Goal: Find specific page/section: Find specific page/section

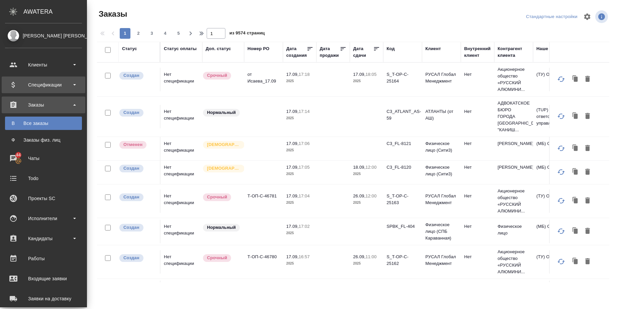
click at [76, 83] on div "Спецификации" at bounding box center [43, 85] width 77 height 10
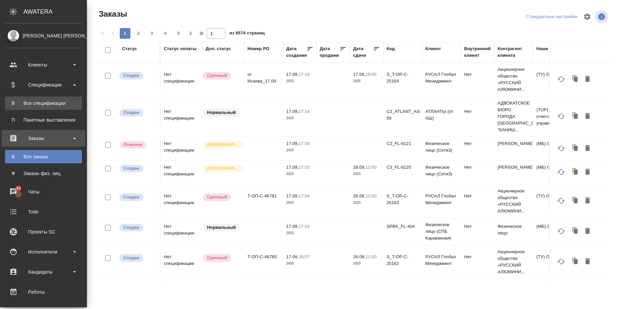
click at [65, 105] on div "Все спецификации" at bounding box center [43, 103] width 70 height 7
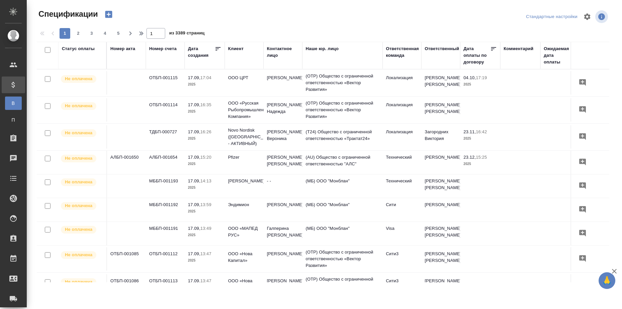
click at [72, 50] on div "Статус оплаты" at bounding box center [78, 48] width 33 height 7
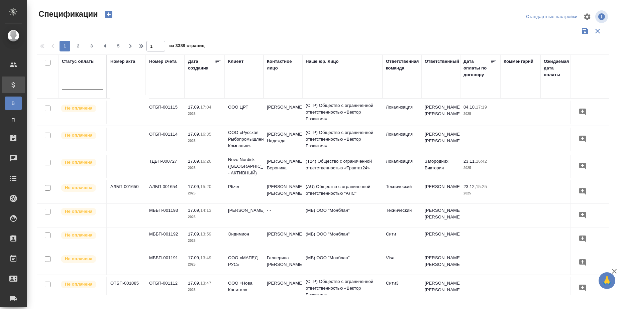
click at [77, 82] on div at bounding box center [82, 84] width 41 height 10
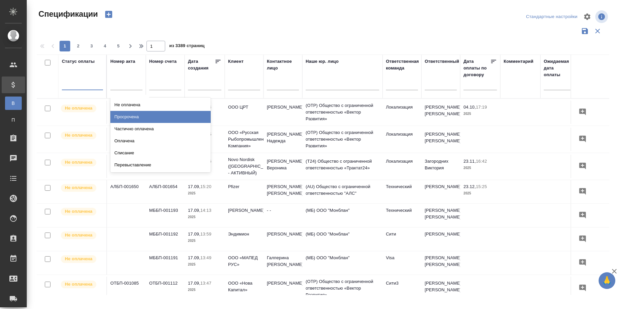
click at [153, 114] on div "Просрочена" at bounding box center [160, 117] width 100 height 12
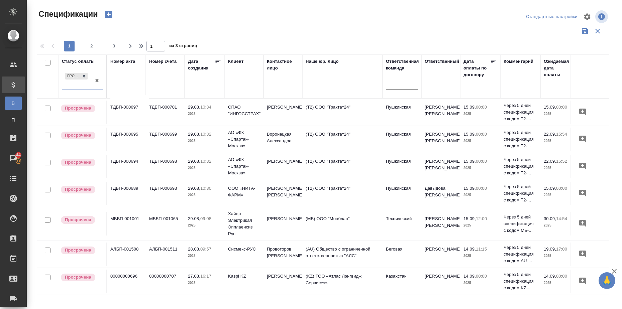
click at [399, 87] on div at bounding box center [402, 84] width 32 height 10
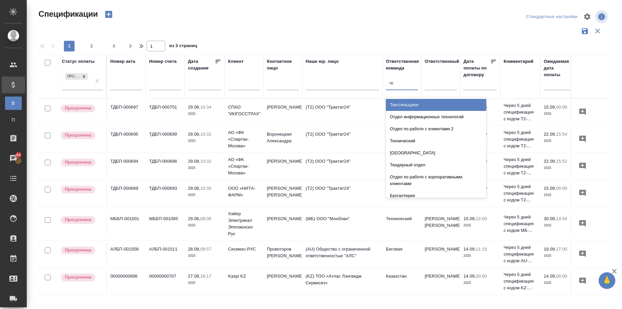
type input "тех"
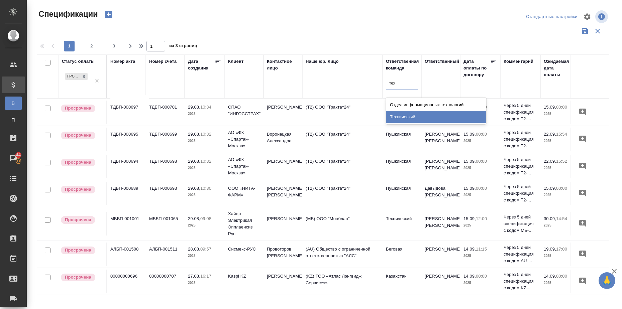
click at [407, 115] on div "Технический" at bounding box center [436, 117] width 100 height 12
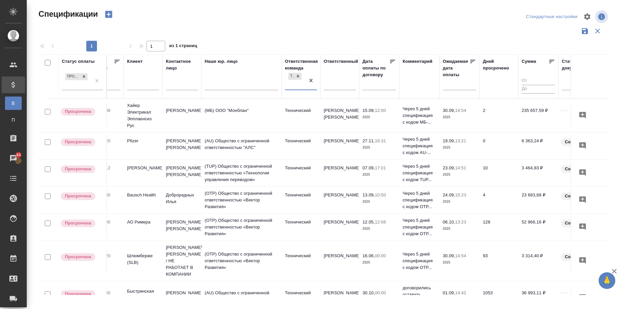
scroll to position [0, 120]
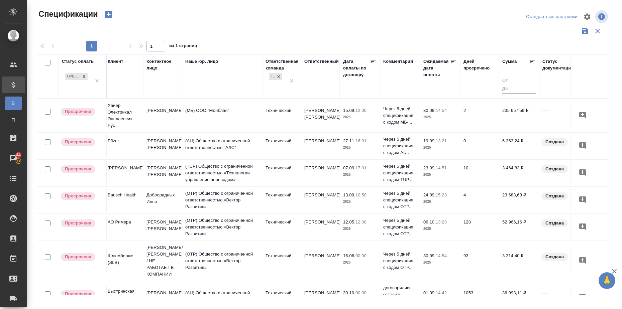
click at [533, 60] on icon at bounding box center [532, 61] width 5 height 3
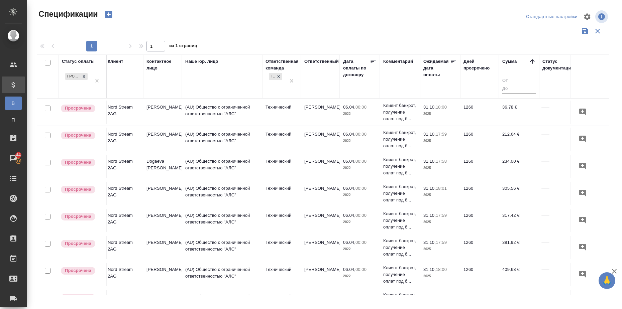
click at [533, 60] on icon at bounding box center [532, 61] width 7 height 7
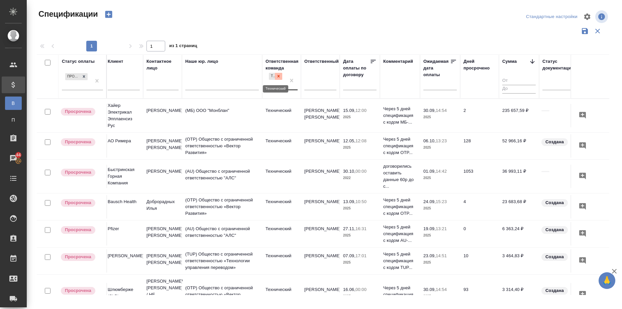
click at [280, 78] on icon at bounding box center [278, 76] width 5 height 5
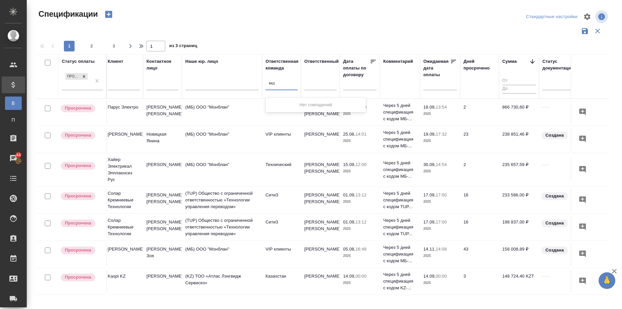
type input "м"
type input "vip"
click at [272, 114] on div "VIP клиенты" at bounding box center [315, 117] width 100 height 12
type input "k"
click at [287, 86] on div at bounding box center [281, 84] width 32 height 10
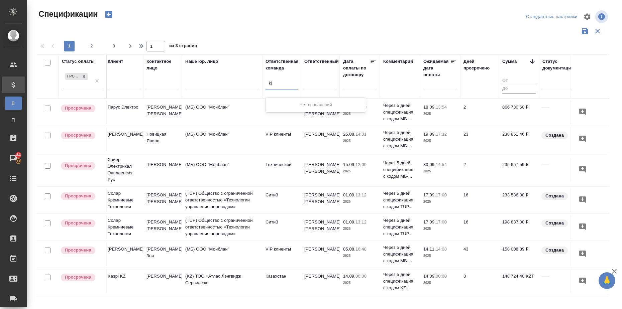
type input "k"
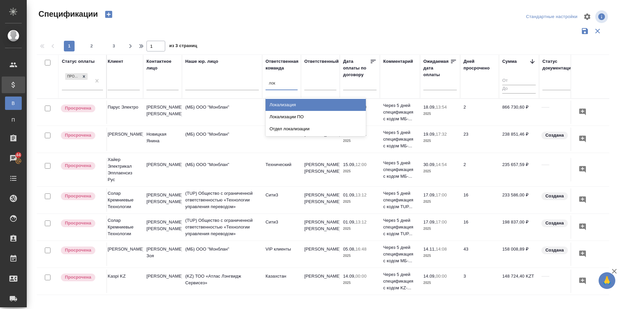
type input "лока"
click at [289, 103] on div "Локализация" at bounding box center [315, 105] width 100 height 12
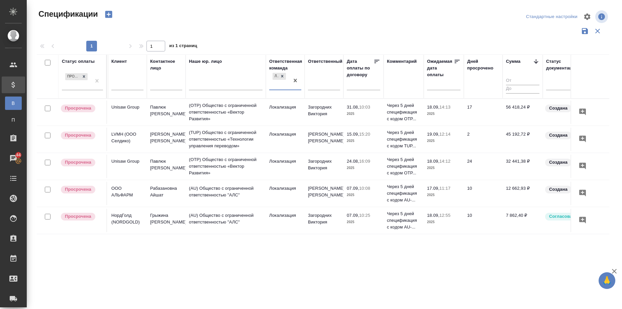
scroll to position [0, 119]
